Goal: Navigation & Orientation: Find specific page/section

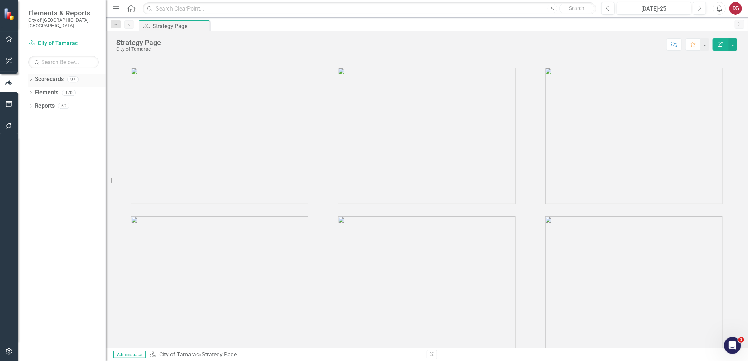
click at [33, 77] on div "Dropdown" at bounding box center [30, 80] width 5 height 6
click at [36, 90] on icon "Dropdown" at bounding box center [34, 92] width 5 height 4
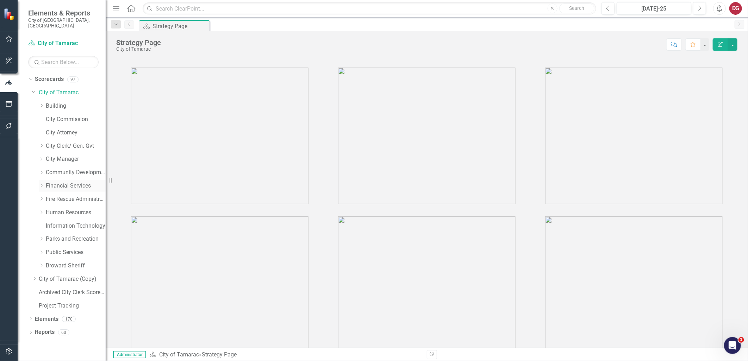
drag, startPoint x: 73, startPoint y: 178, endPoint x: 65, endPoint y: 180, distance: 7.1
click at [73, 182] on link "Financial Services" at bounding box center [76, 186] width 60 height 8
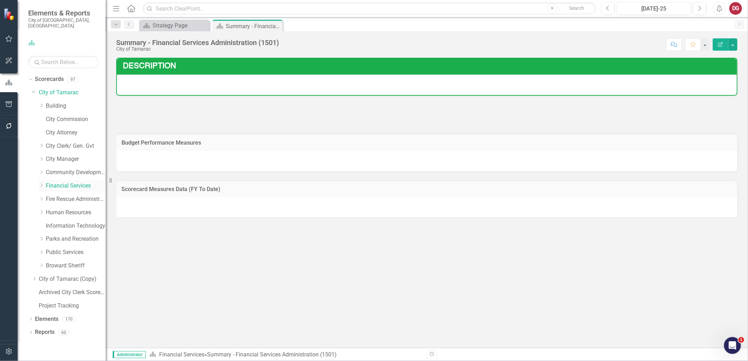
click at [41, 183] on icon "Dropdown" at bounding box center [41, 185] width 5 height 4
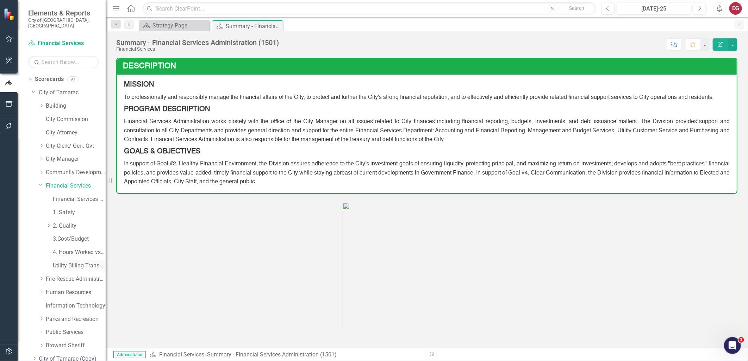
click at [63, 262] on link "Utility Billing Transactional Survey" at bounding box center [79, 266] width 53 height 8
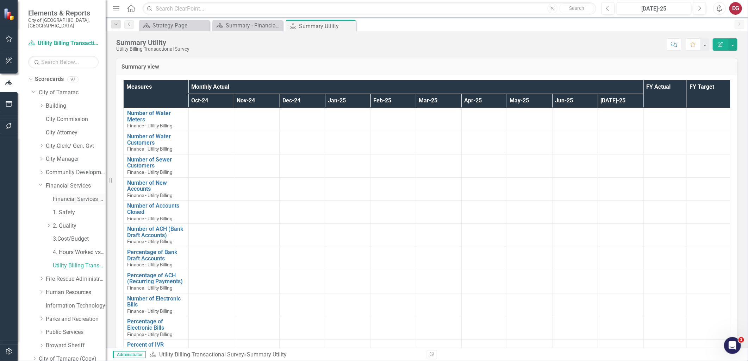
click at [77, 196] on link "Financial Services Scorecard" at bounding box center [79, 199] width 53 height 8
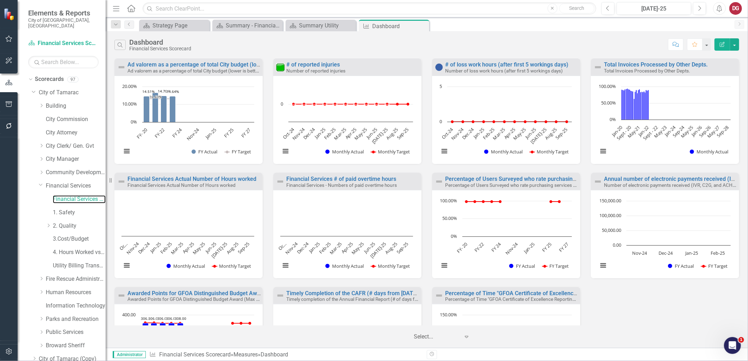
scroll to position [76, 0]
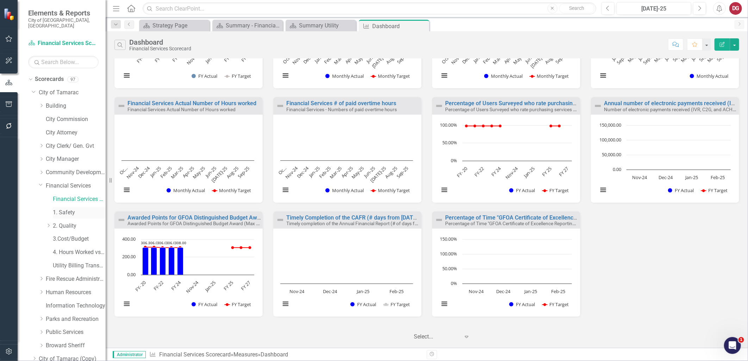
click at [71, 209] on link "1. Safety" at bounding box center [79, 213] width 53 height 8
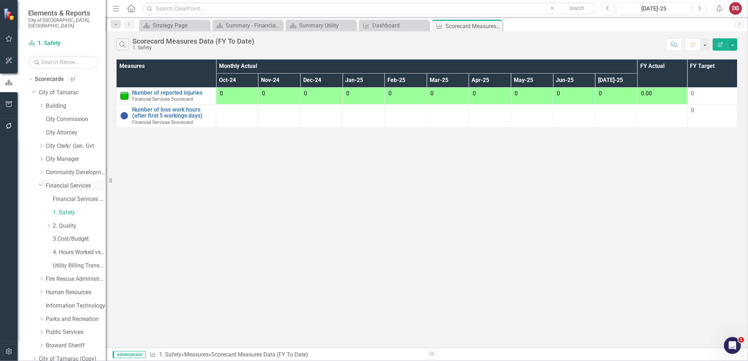
click at [79, 182] on link "Financial Services" at bounding box center [76, 186] width 60 height 8
